Goal: Information Seeking & Learning: Learn about a topic

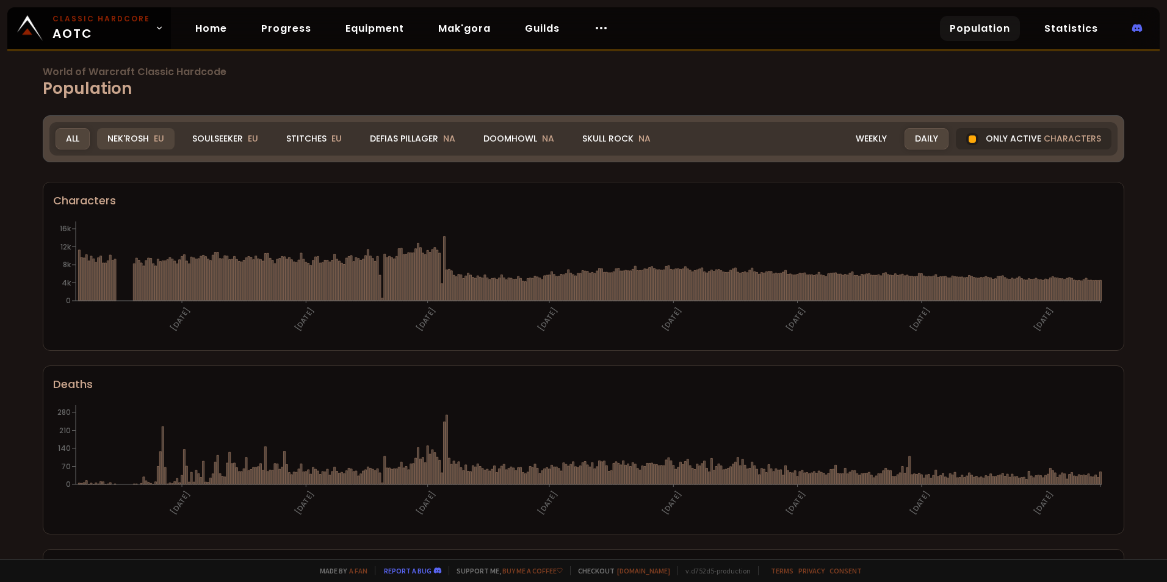
click at [148, 140] on div "Nek'Rosh EU" at bounding box center [136, 138] width 78 height 21
click at [216, 140] on div "Soulseeker EU" at bounding box center [225, 138] width 87 height 21
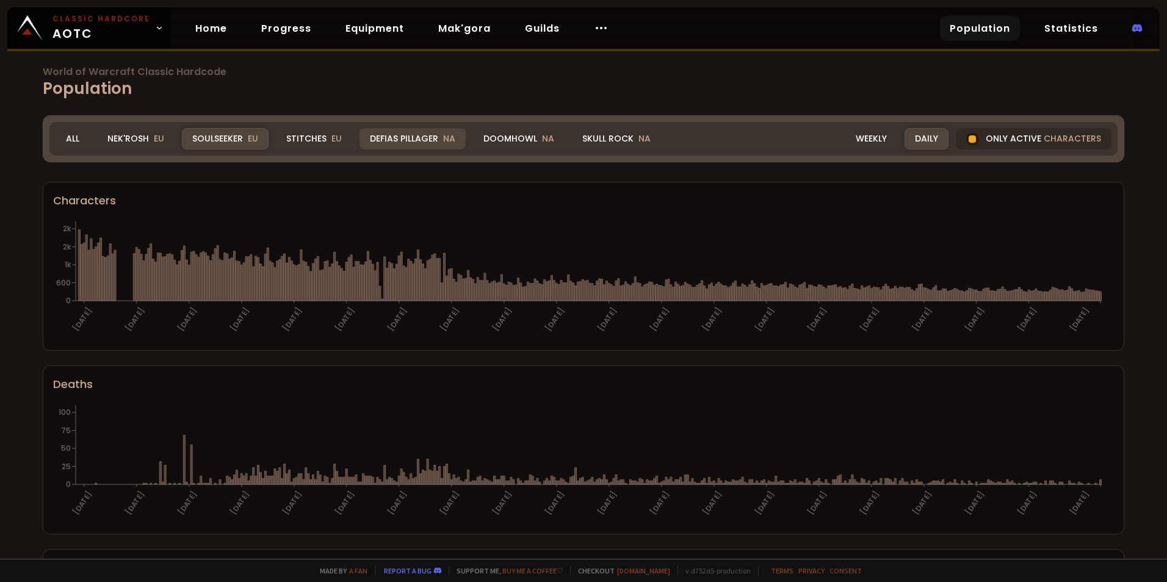
click at [437, 140] on div "Defias Pillager NA" at bounding box center [413, 138] width 106 height 21
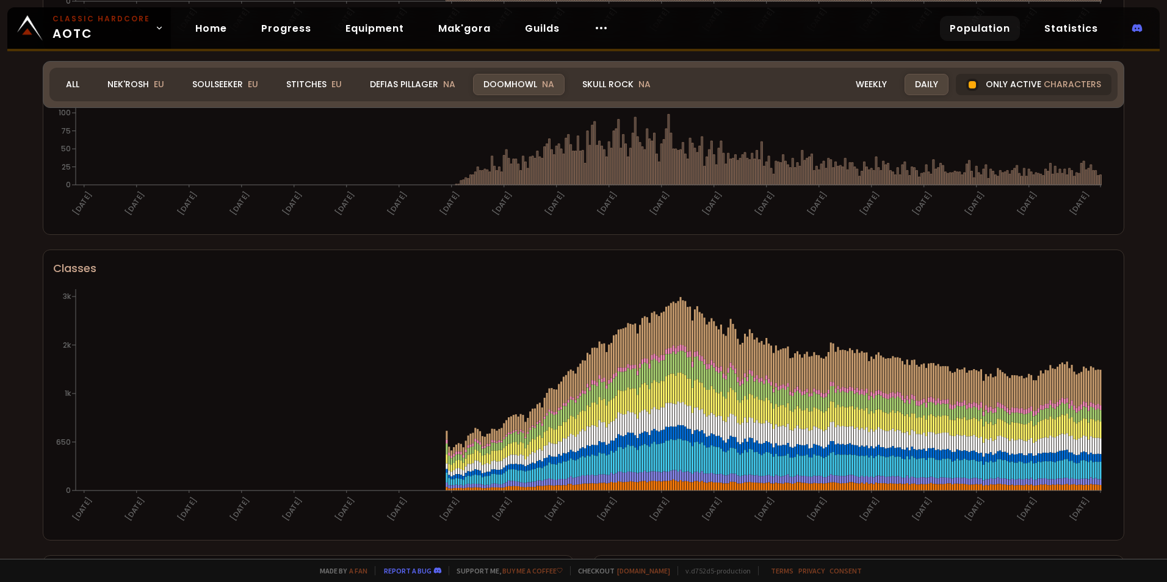
scroll to position [480, 0]
